Goal: Find specific fact: Find contact information

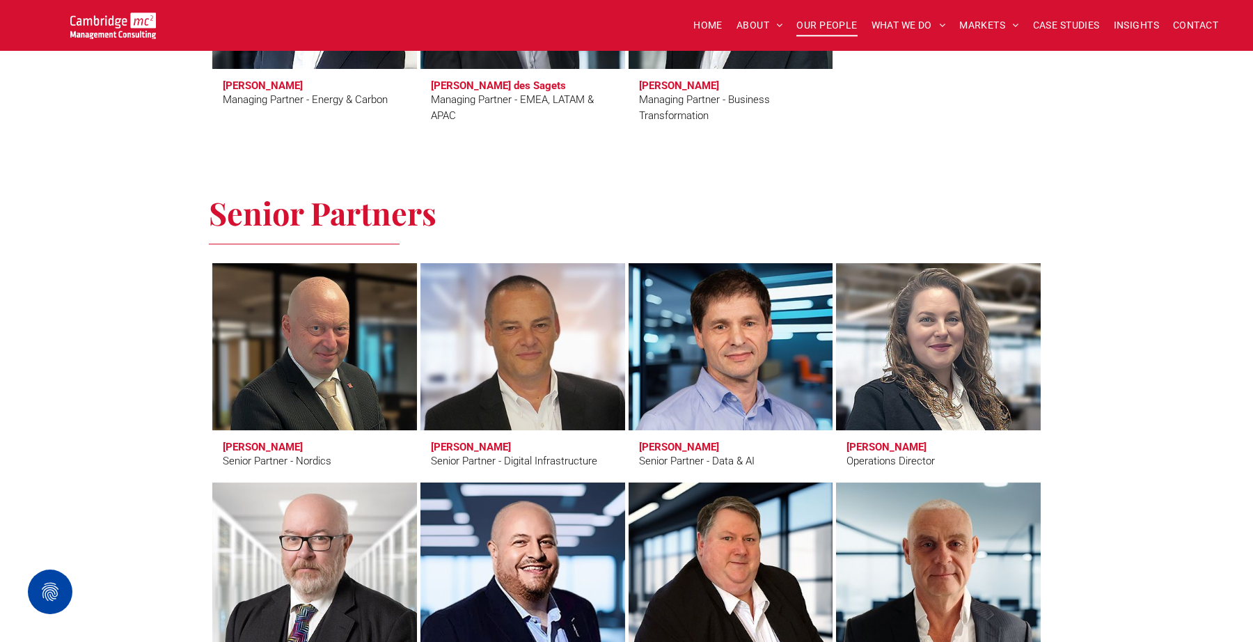
scroll to position [1756, 0]
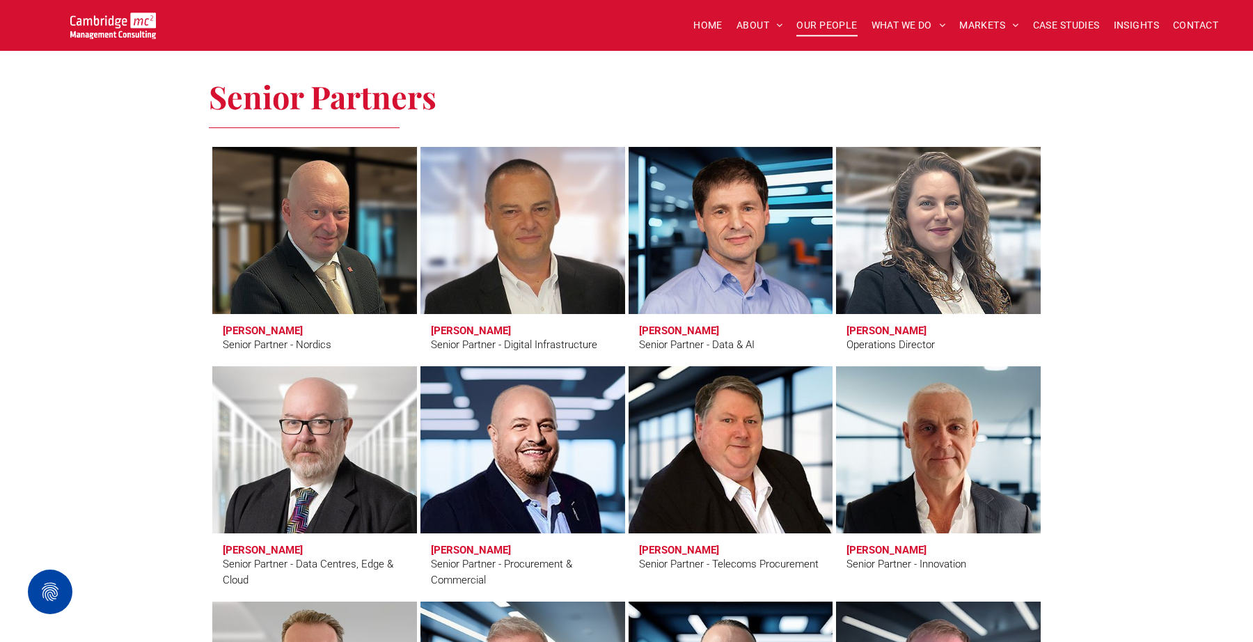
click at [695, 480] on link "Eric Green" at bounding box center [730, 449] width 217 height 177
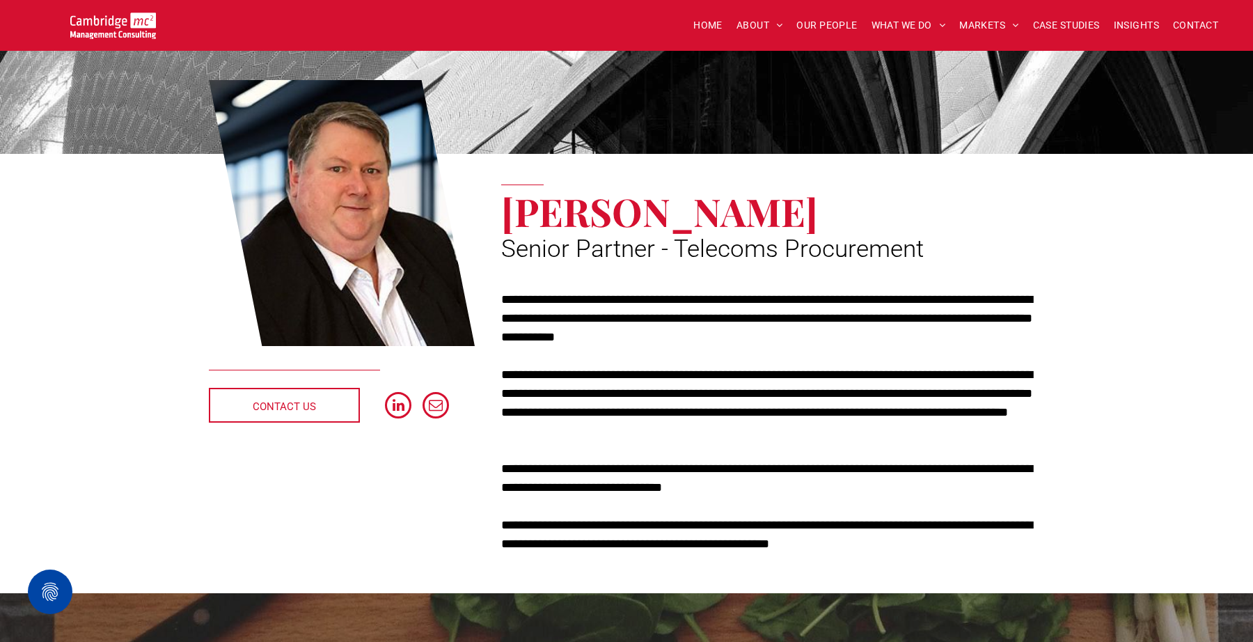
scroll to position [104, 0]
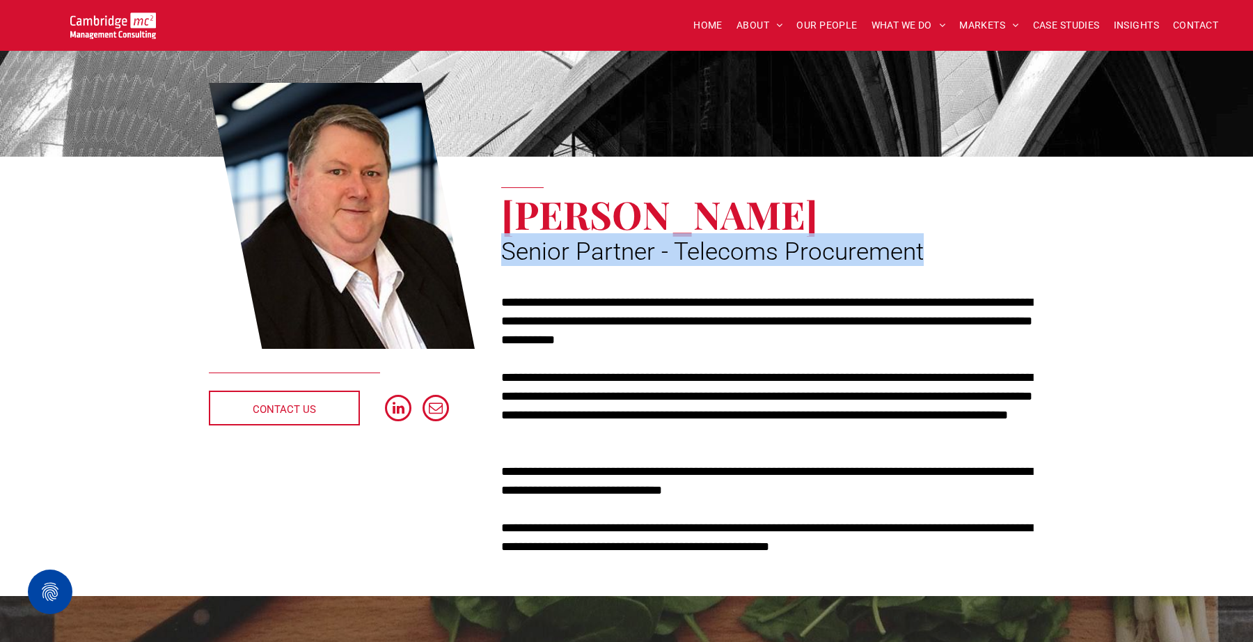
drag, startPoint x: 505, startPoint y: 251, endPoint x: 935, endPoint y: 250, distance: 430.3
click at [935, 250] on h2 "Senior Partner - Telecoms Procurement" at bounding box center [772, 249] width 543 height 33
copy span "Senior Partner - Telecoms Procurement"
